Goal: Find specific page/section: Find specific page/section

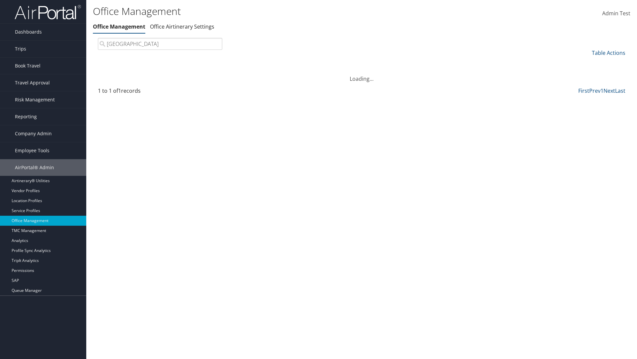
type input "[GEOGRAPHIC_DATA]"
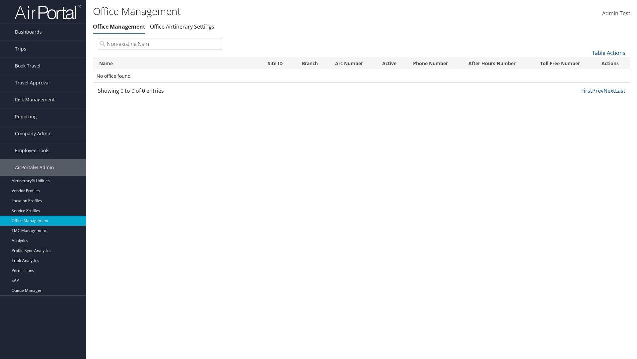
type input "Non-existing Name"
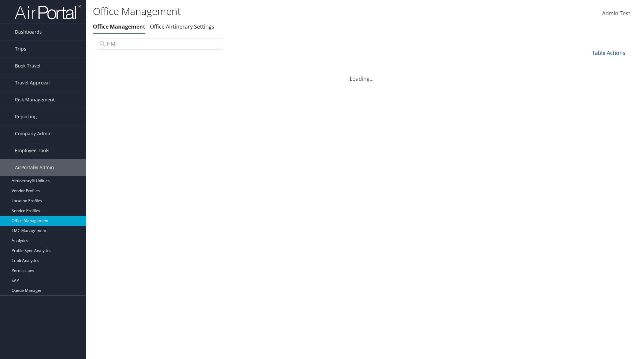
type input "HM9"
type input "01522695"
